Goal: Information Seeking & Learning: Learn about a topic

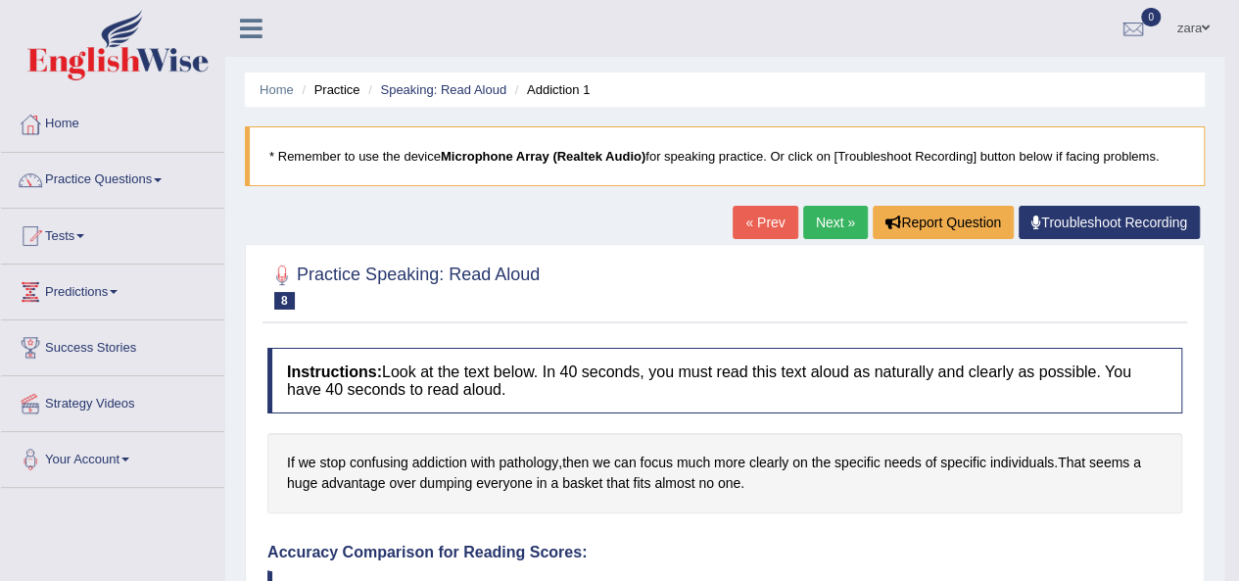
click at [832, 218] on link "Next »" at bounding box center [835, 222] width 65 height 33
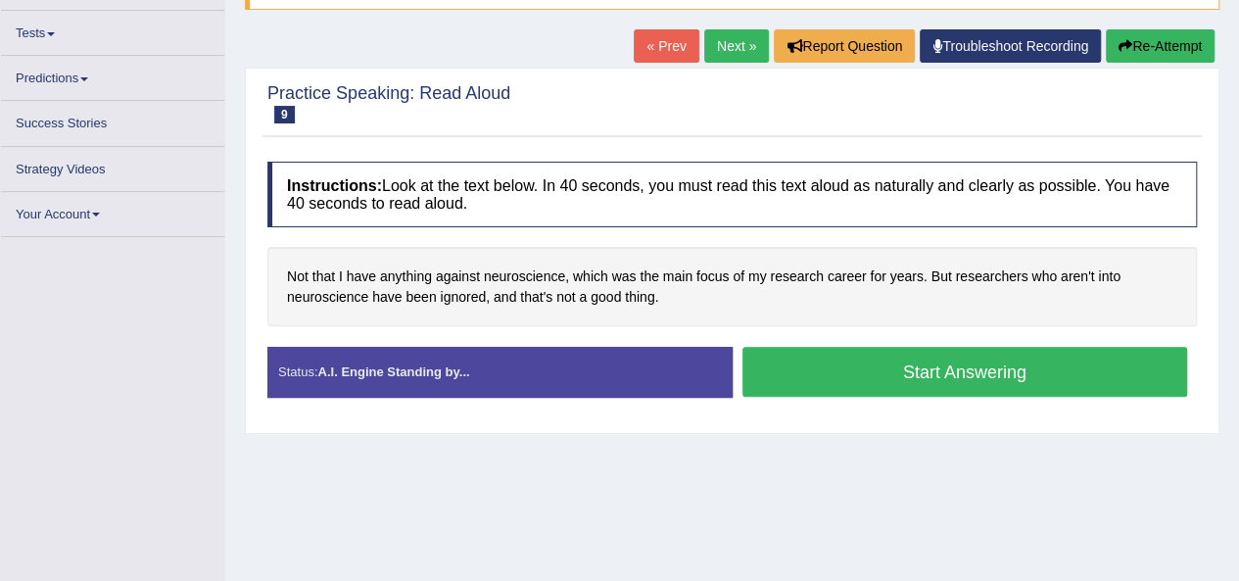
scroll to position [180, 0]
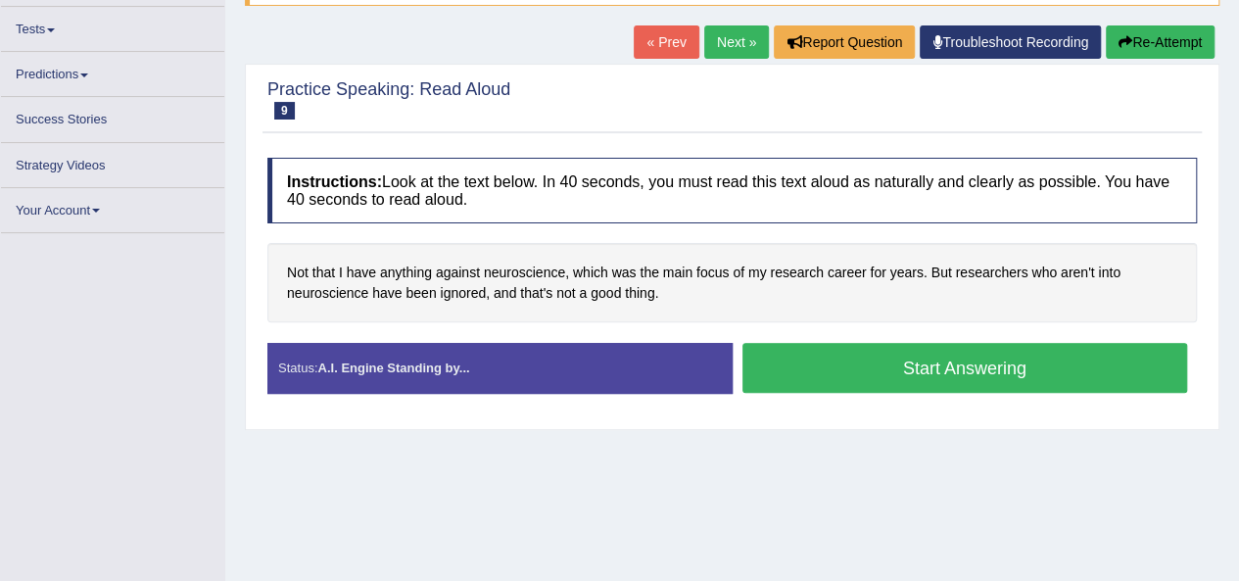
click at [944, 371] on button "Start Answering" at bounding box center [966, 368] width 446 height 50
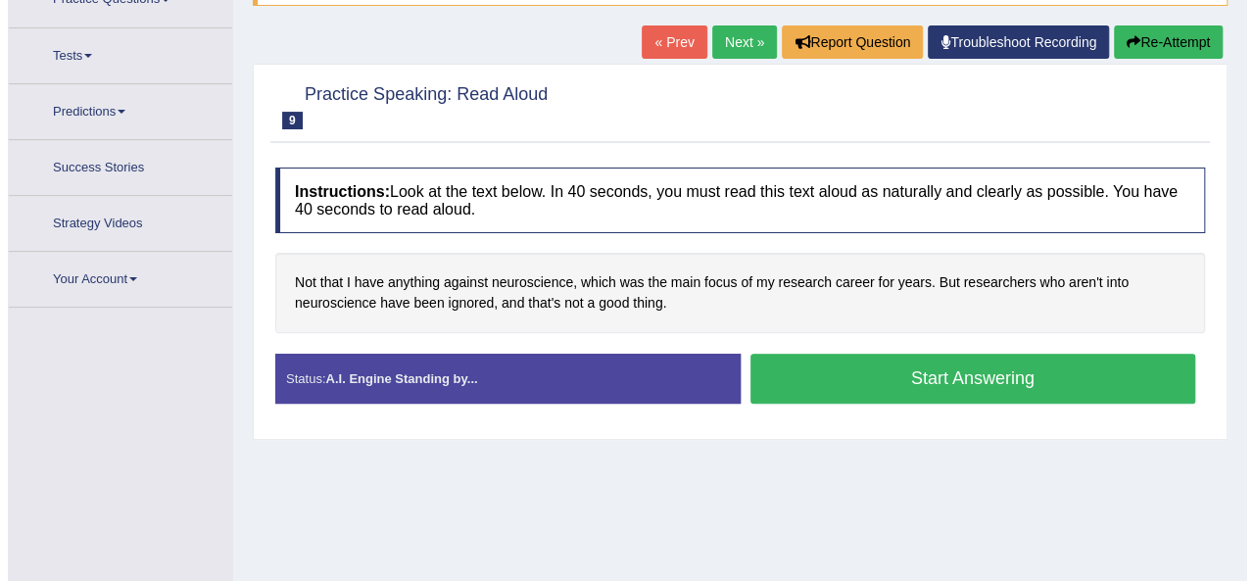
scroll to position [190, 0]
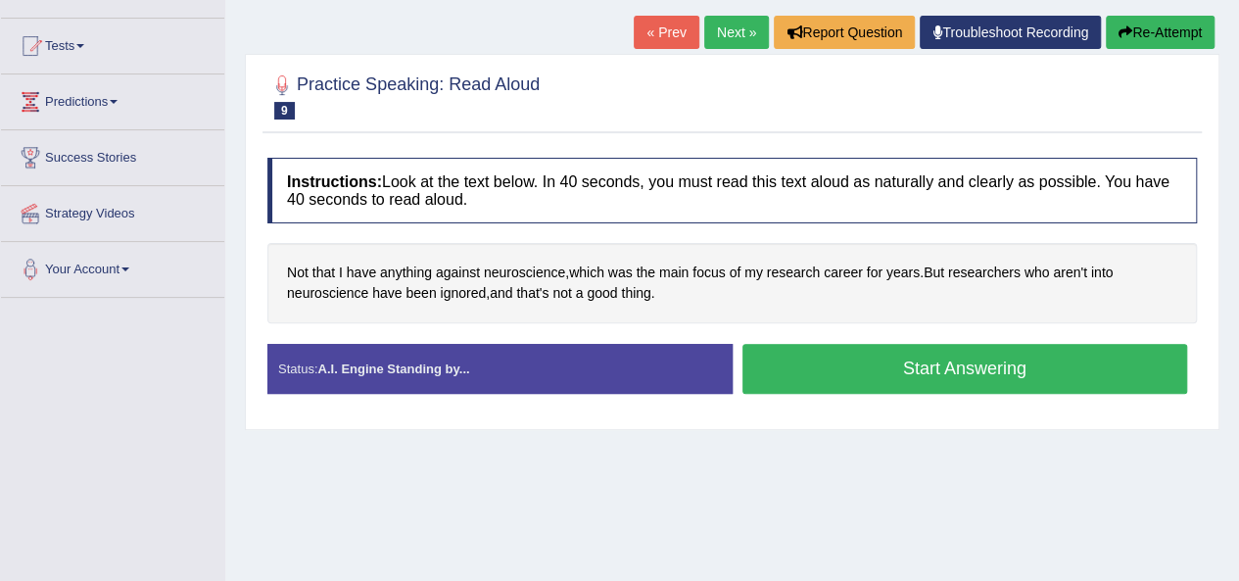
click at [907, 365] on button "Start Answering" at bounding box center [966, 369] width 446 height 50
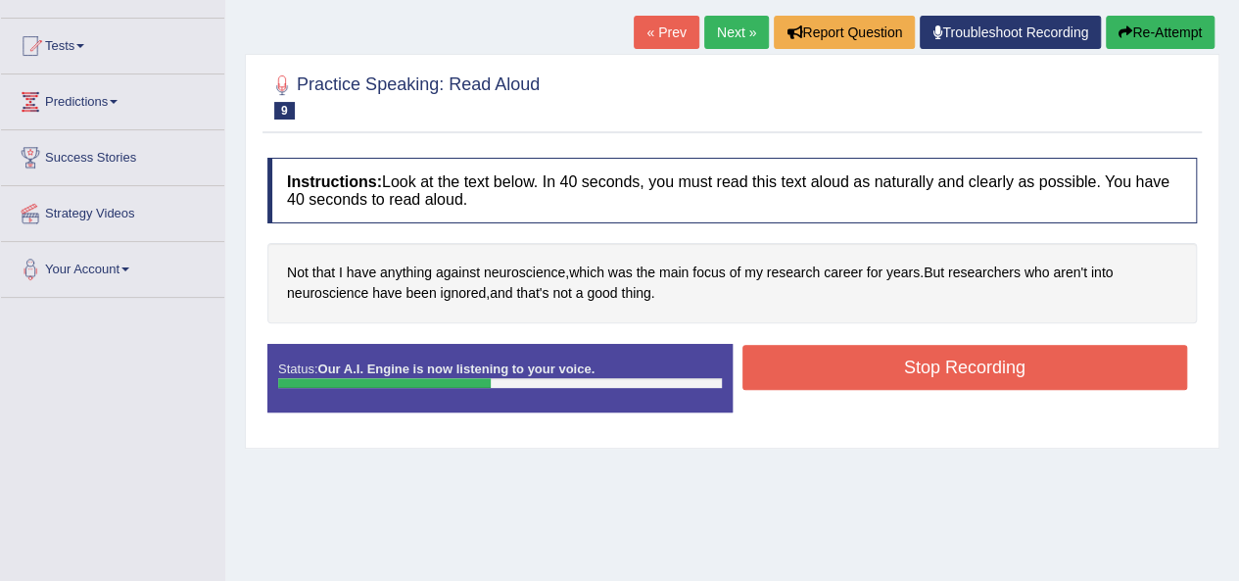
click at [911, 375] on button "Stop Recording" at bounding box center [966, 367] width 446 height 45
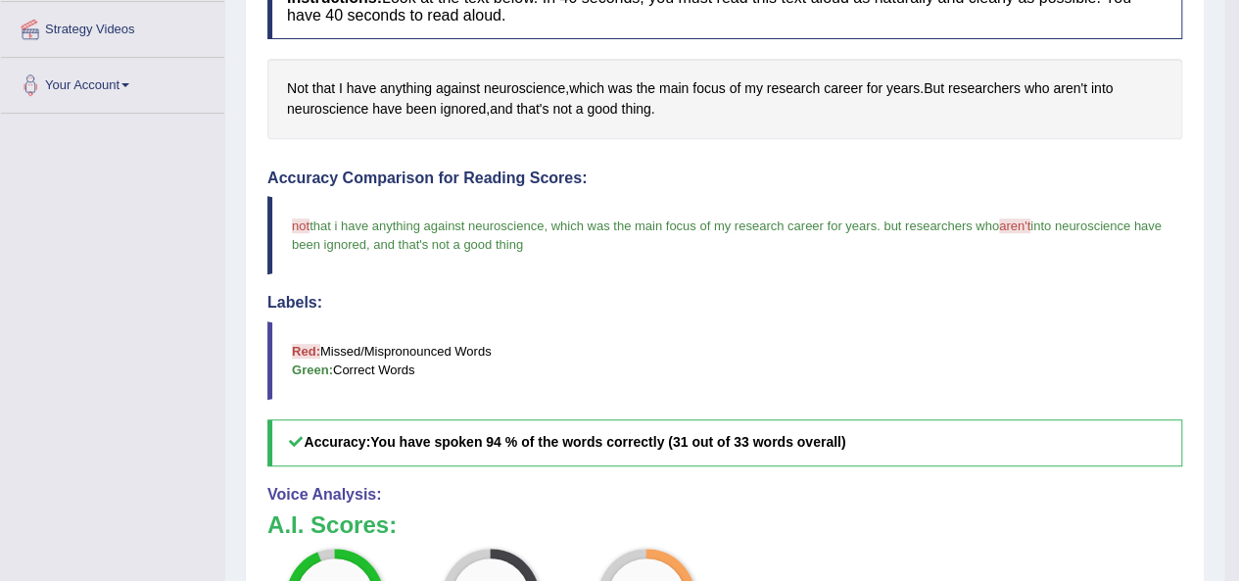
scroll to position [0, 0]
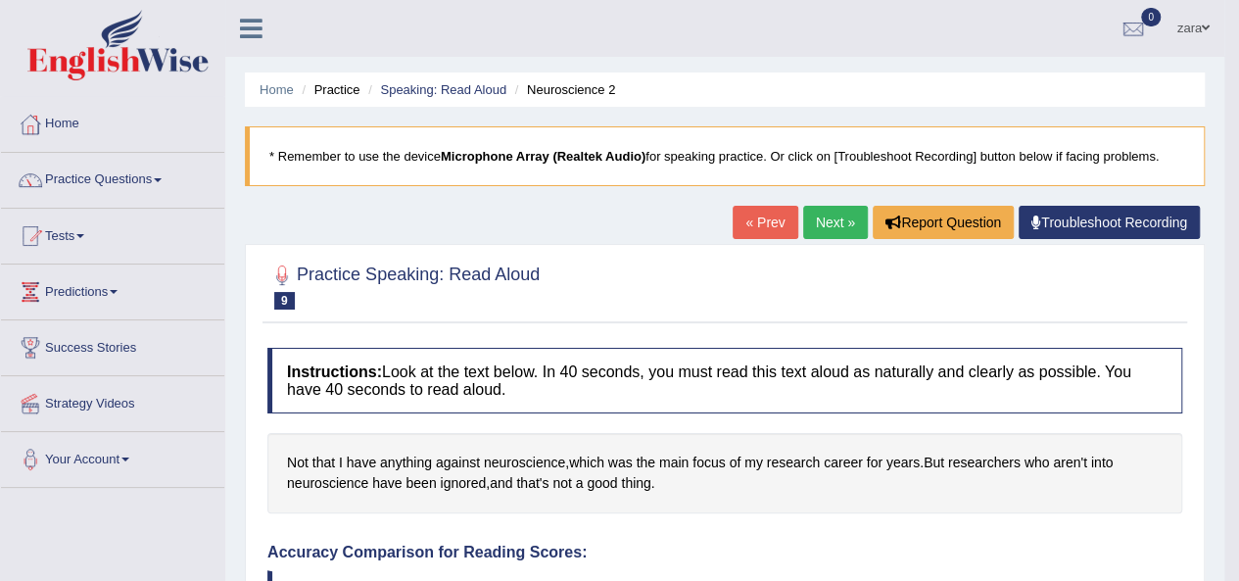
click at [828, 218] on link "Next »" at bounding box center [835, 222] width 65 height 33
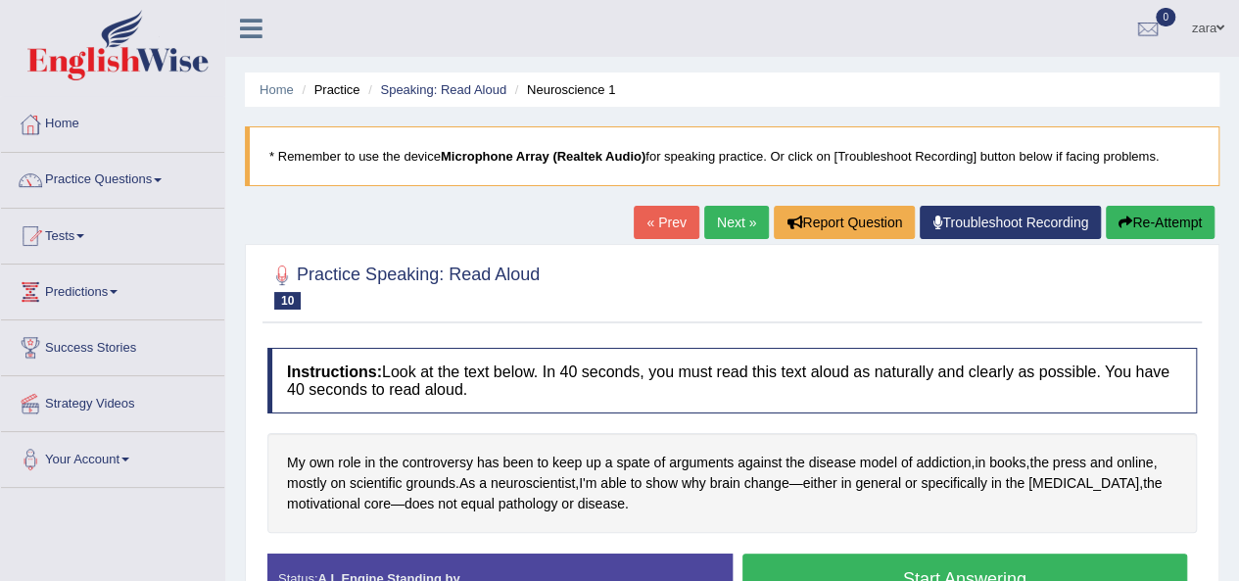
click at [856, 565] on button "Start Answering" at bounding box center [966, 578] width 446 height 50
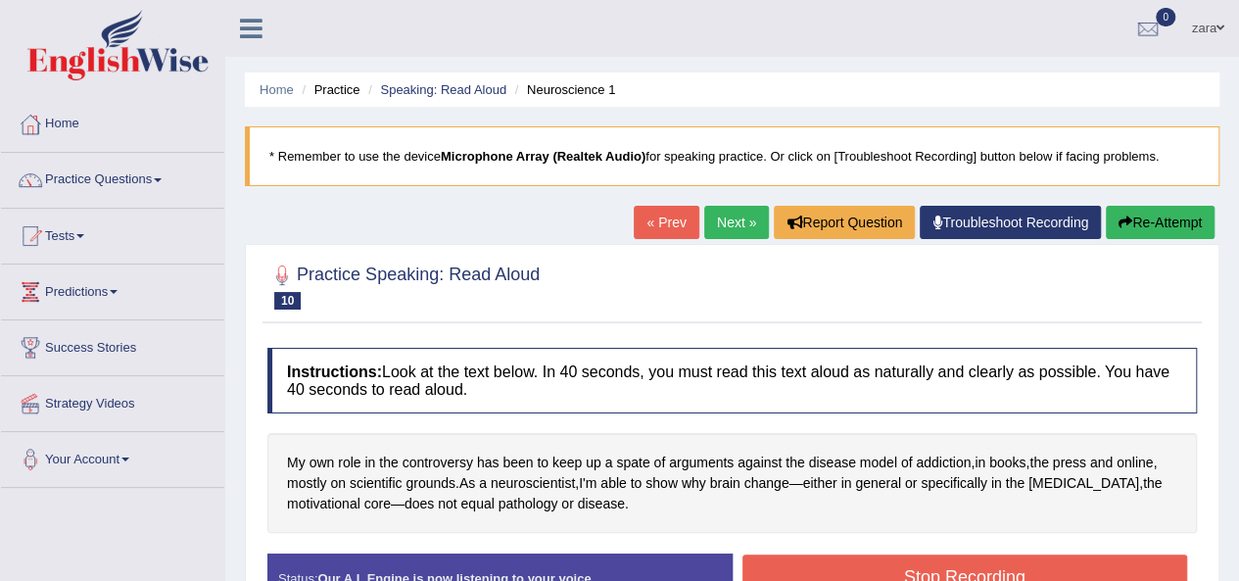
click at [857, 570] on button "Stop Recording" at bounding box center [966, 576] width 446 height 45
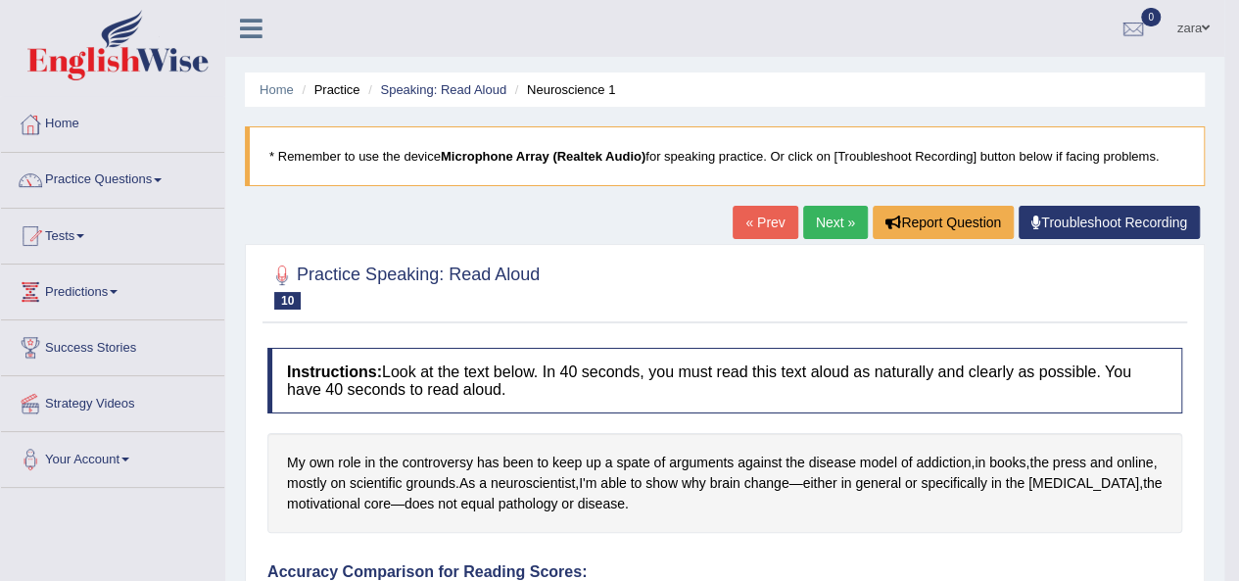
click at [820, 222] on link "Next »" at bounding box center [835, 222] width 65 height 33
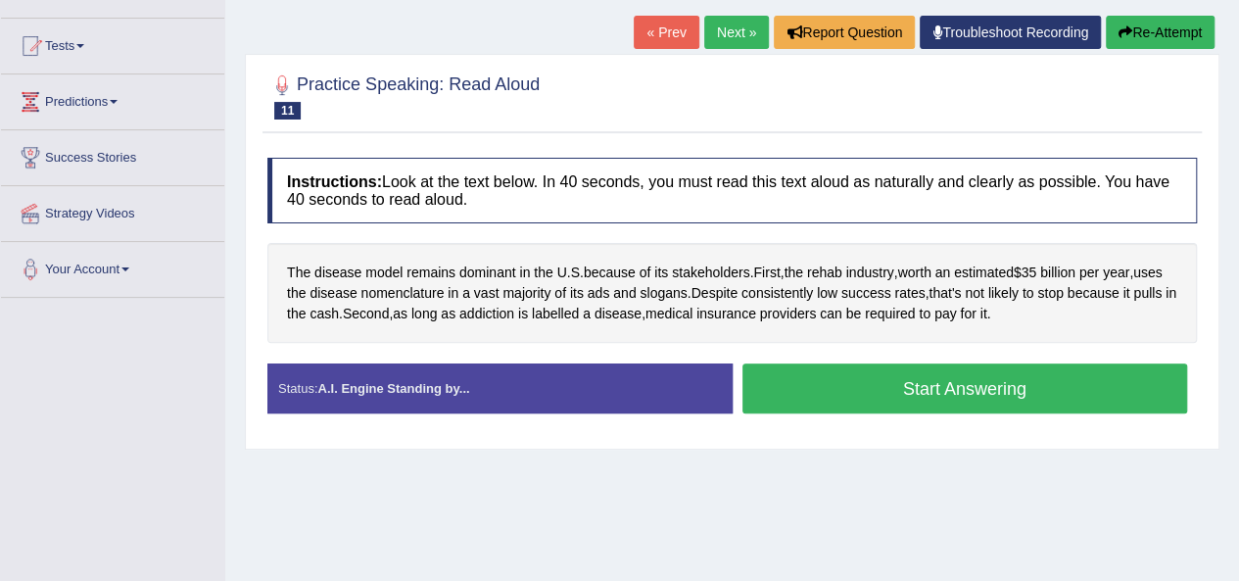
scroll to position [193, 0]
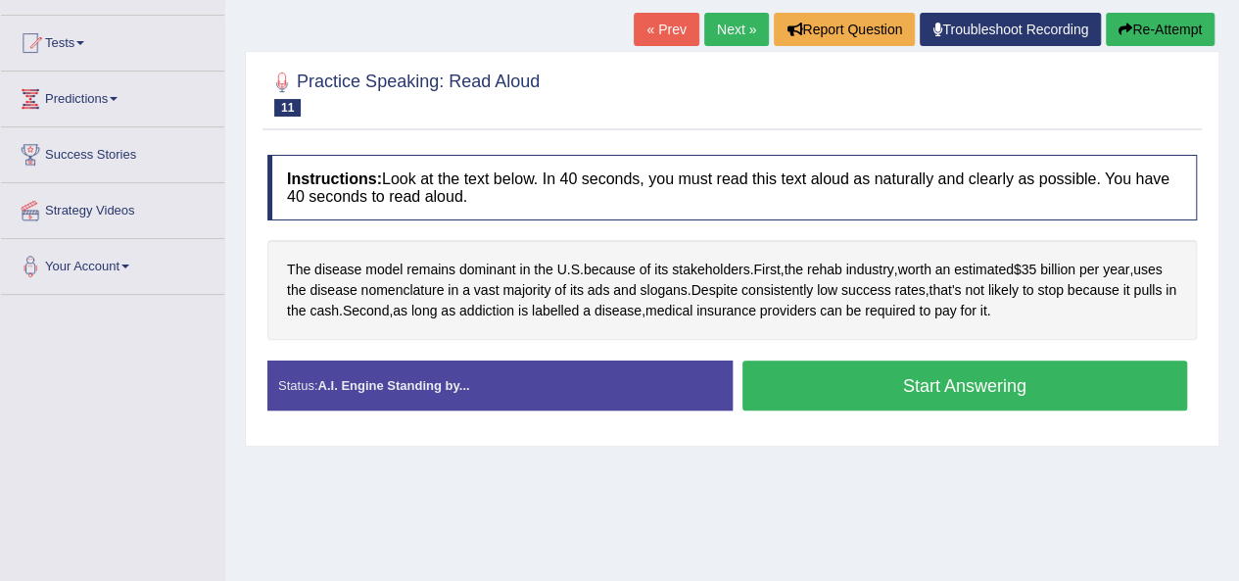
click at [1005, 378] on button "Start Answering" at bounding box center [966, 385] width 446 height 50
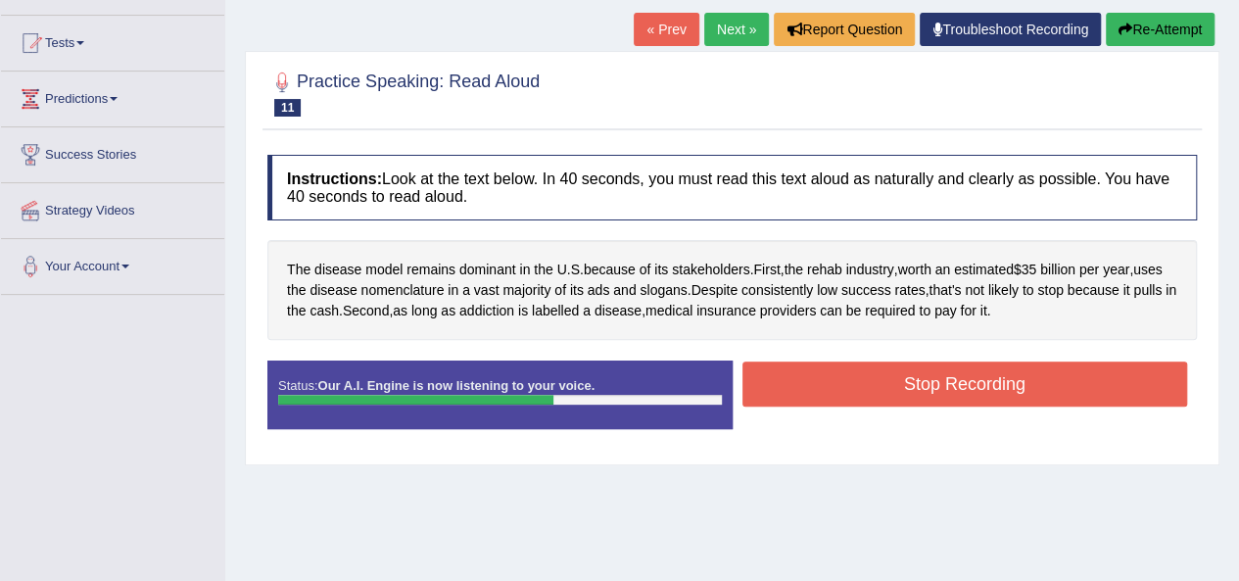
click at [1005, 381] on button "Stop Recording" at bounding box center [966, 383] width 446 height 45
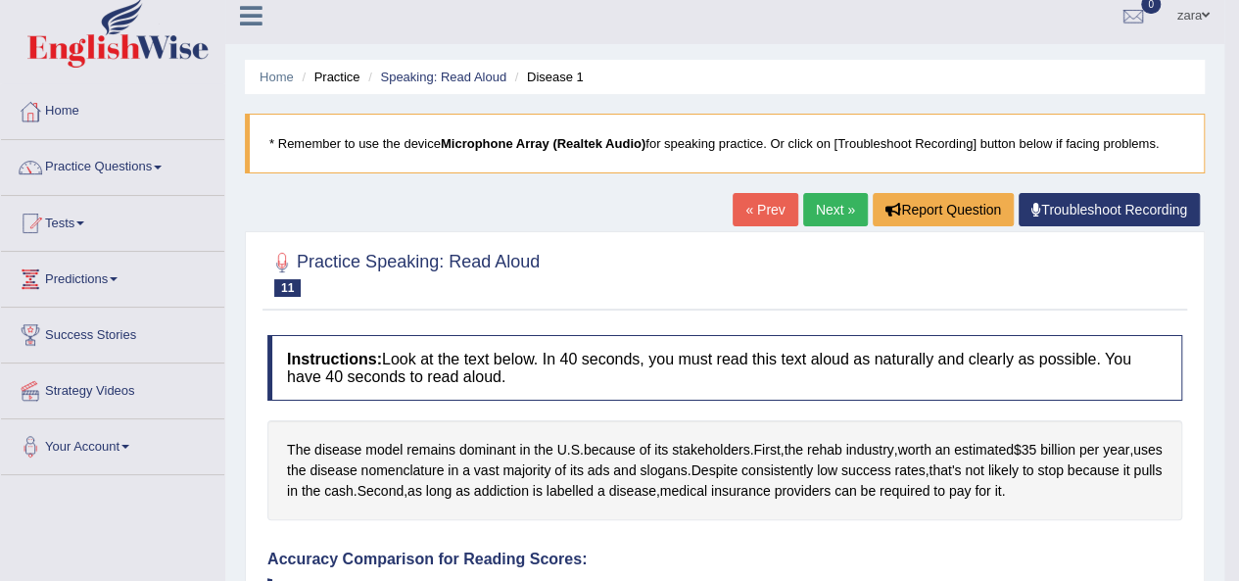
scroll to position [0, 0]
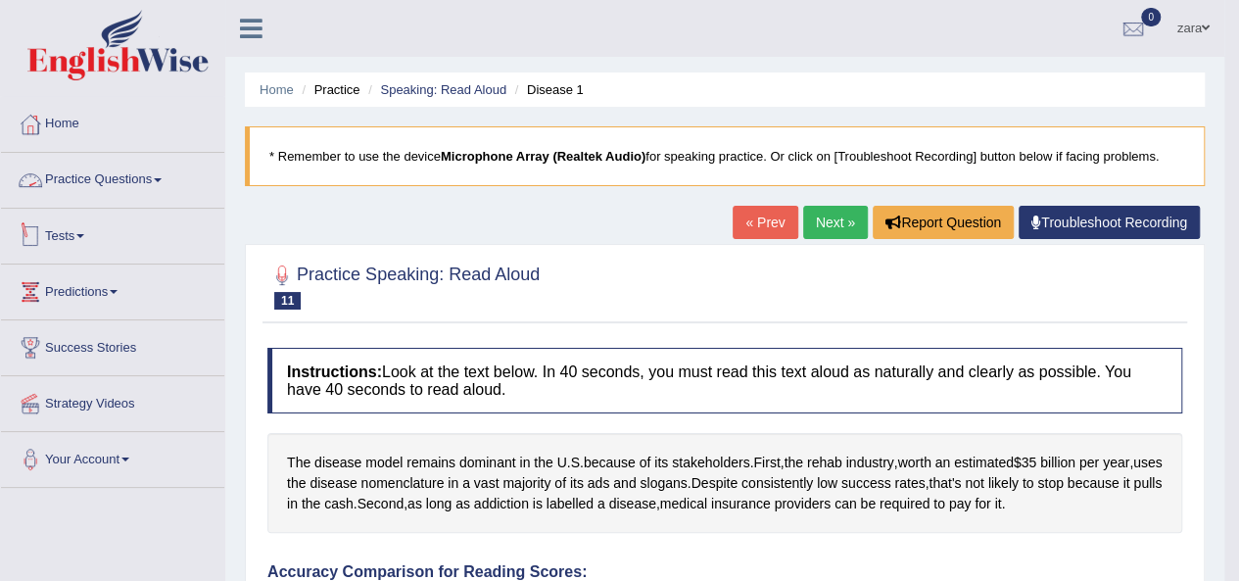
click at [55, 225] on link "Tests" at bounding box center [112, 233] width 223 height 49
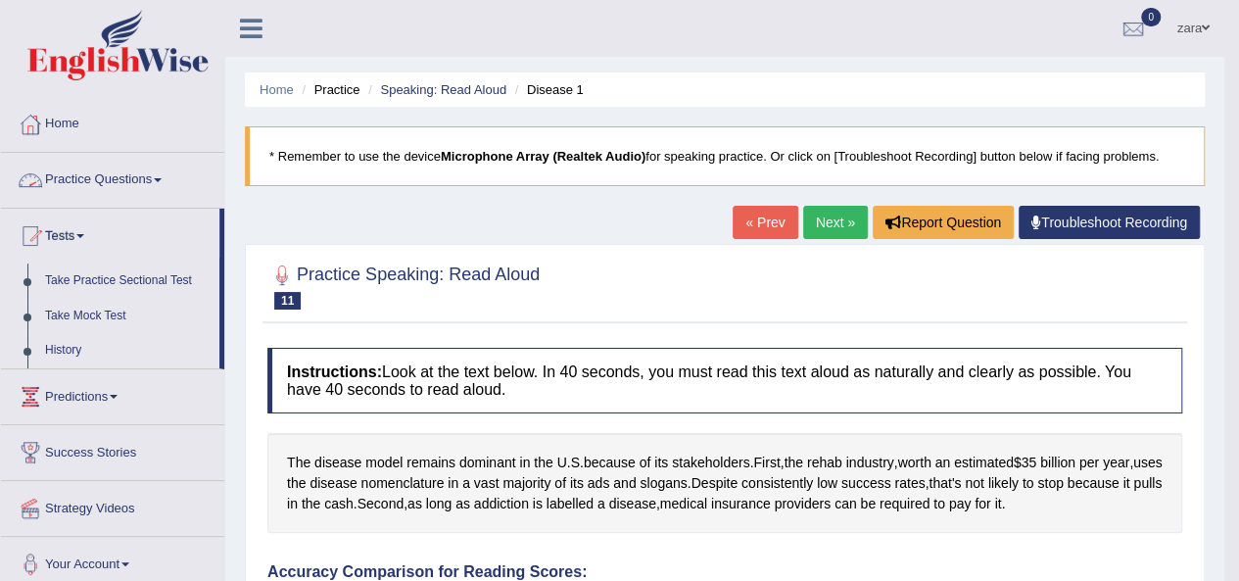
click at [97, 178] on link "Practice Questions" at bounding box center [112, 177] width 223 height 49
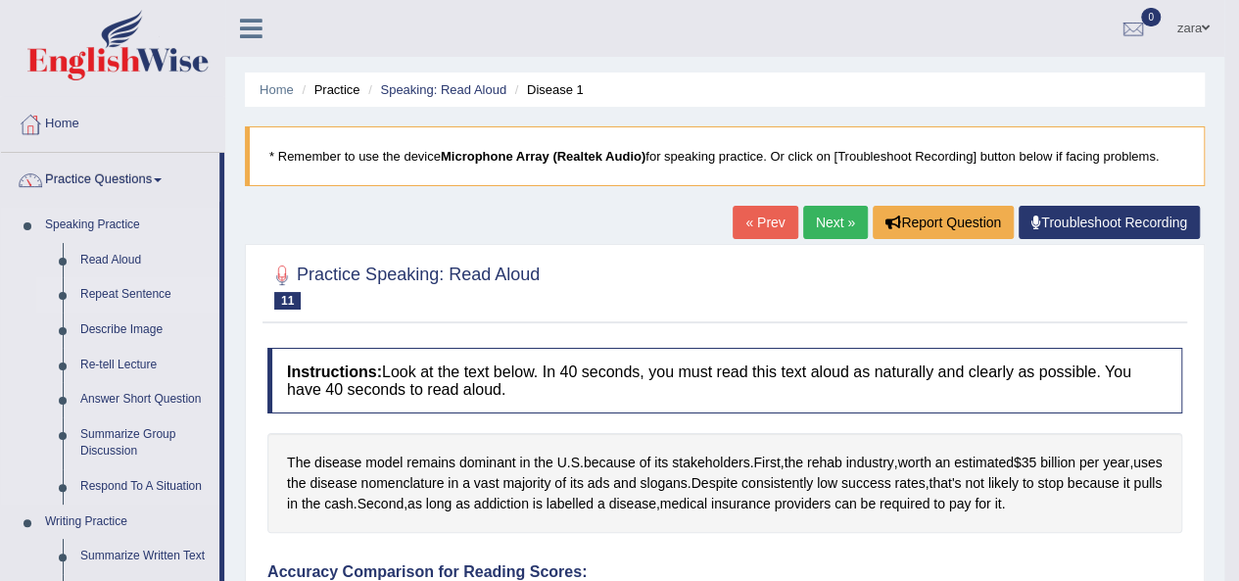
click at [118, 299] on link "Repeat Sentence" at bounding box center [146, 294] width 148 height 35
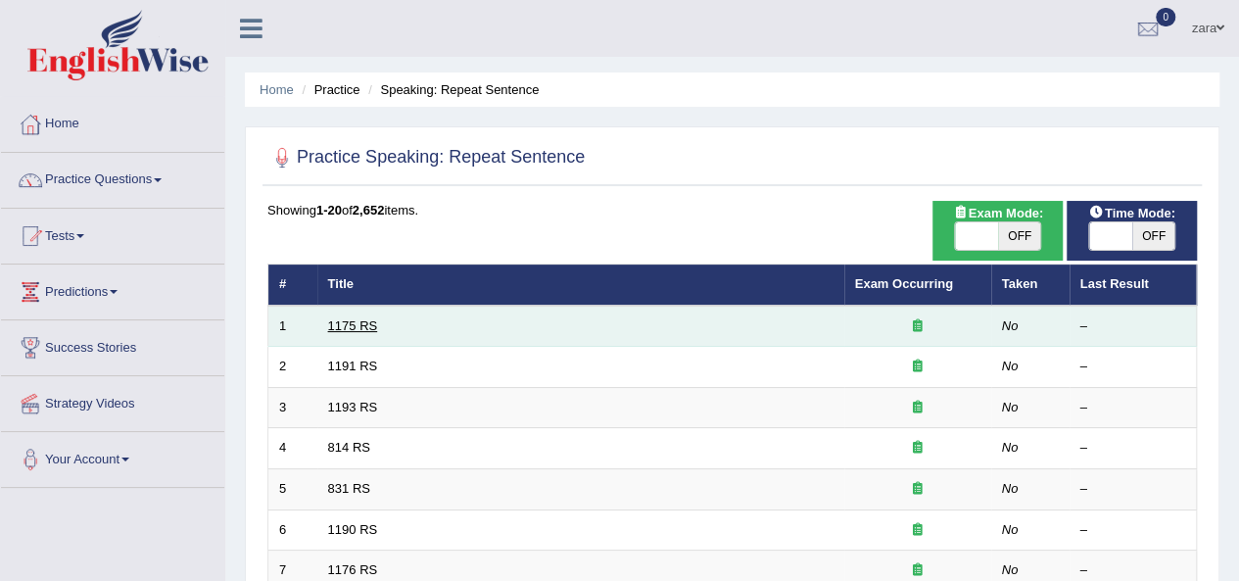
click at [371, 319] on link "1175 RS" at bounding box center [353, 325] width 50 height 15
